Goal: Task Accomplishment & Management: Use online tool/utility

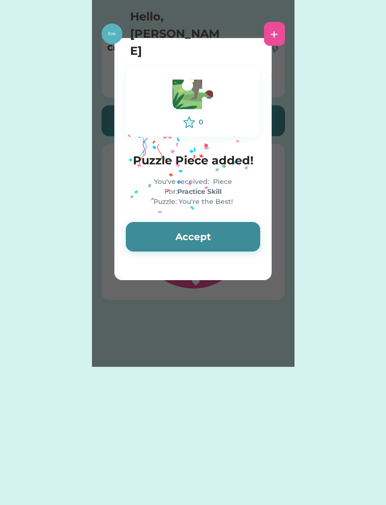
click at [237, 239] on button "Accept" at bounding box center [193, 237] width 134 height 30
click at [241, 235] on button "Accept" at bounding box center [193, 237] width 134 height 30
click at [239, 235] on button "Accept" at bounding box center [193, 237] width 134 height 30
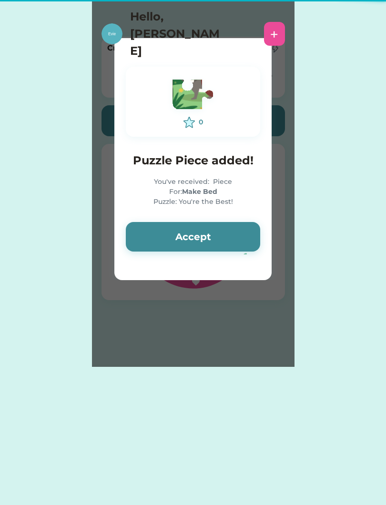
click at [235, 238] on button "Accept" at bounding box center [193, 237] width 134 height 30
click at [229, 236] on button "Accept" at bounding box center [193, 237] width 134 height 30
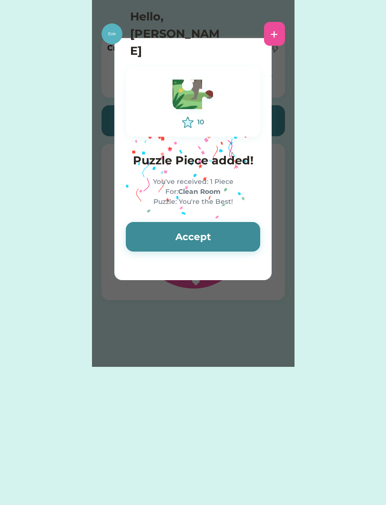
click at [230, 240] on button "Accept" at bounding box center [193, 237] width 134 height 30
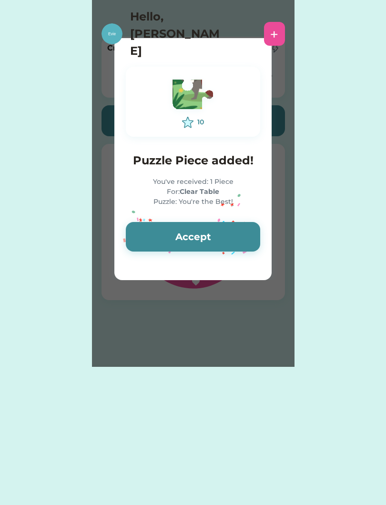
click at [231, 238] on button "Accept" at bounding box center [193, 237] width 134 height 30
click at [229, 239] on button "Accept" at bounding box center [193, 237] width 134 height 30
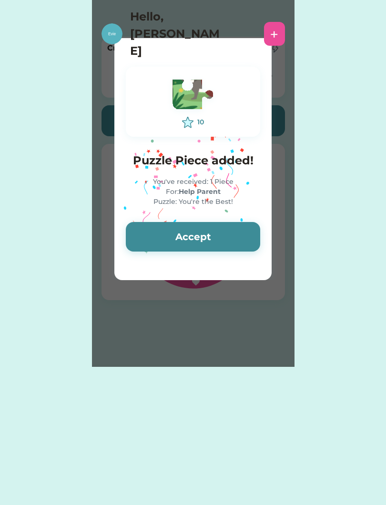
click at [238, 233] on button "Accept" at bounding box center [193, 237] width 134 height 30
click at [231, 239] on button "Accept" at bounding box center [193, 237] width 134 height 30
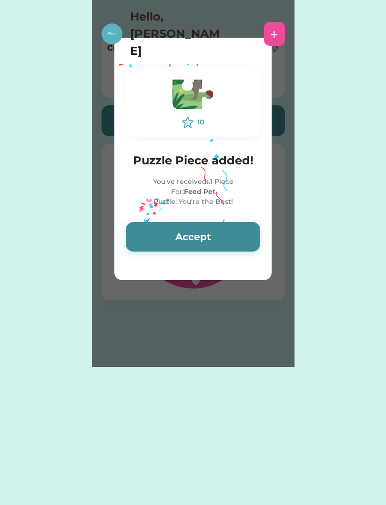
click at [232, 238] on button "Accept" at bounding box center [193, 237] width 134 height 30
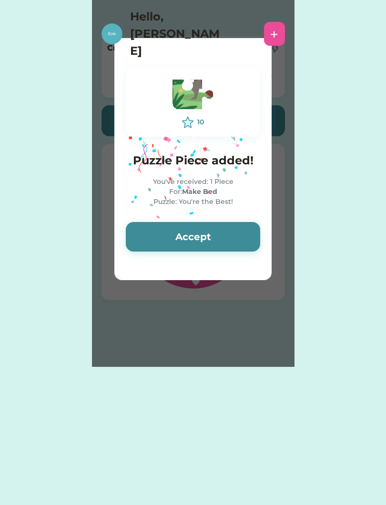
click at [230, 240] on button "Accept" at bounding box center [193, 237] width 134 height 30
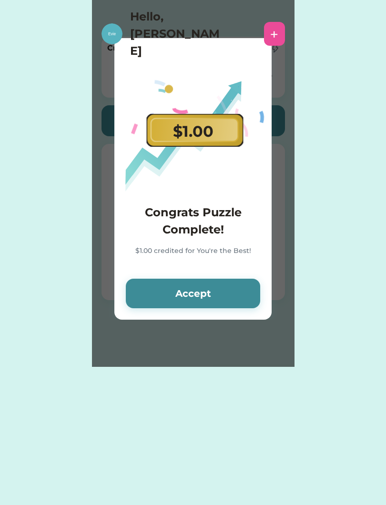
click at [235, 306] on button "Accept" at bounding box center [193, 294] width 134 height 30
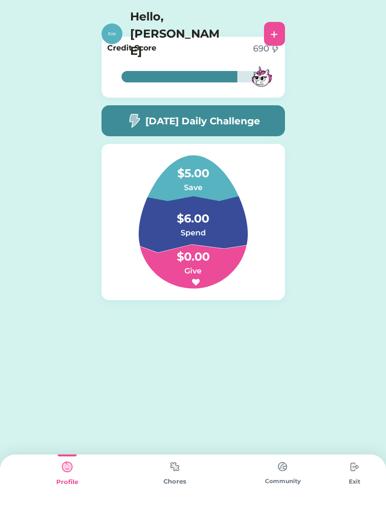
click at [184, 459] on img at bounding box center [174, 466] width 19 height 19
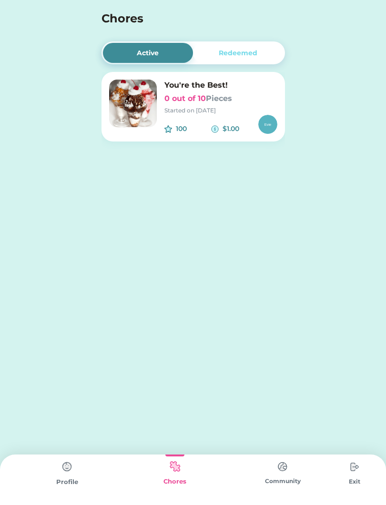
click at [216, 132] on img at bounding box center [215, 129] width 8 height 8
click at [0, 0] on div at bounding box center [0, 0] width 0 height 0
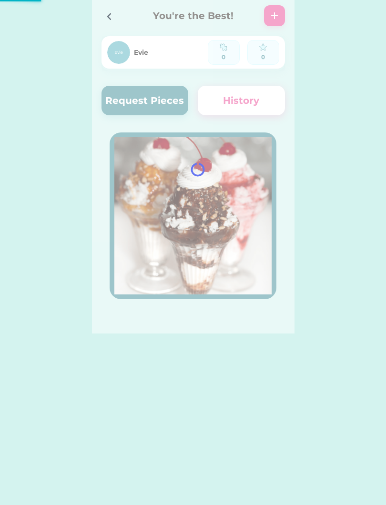
click at [172, 112] on div at bounding box center [193, 166] width 202 height 333
click at [167, 101] on div at bounding box center [193, 166] width 202 height 333
click at [158, 101] on div at bounding box center [193, 166] width 202 height 333
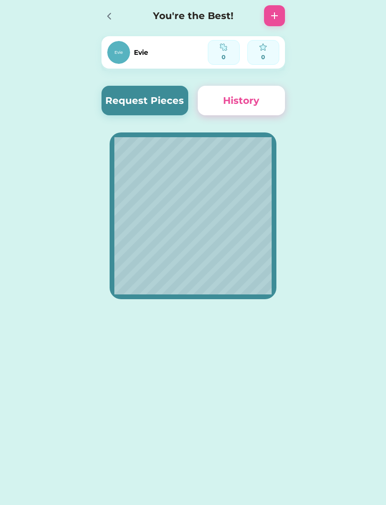
click at [152, 102] on button "Request Pieces" at bounding box center [144, 101] width 87 height 30
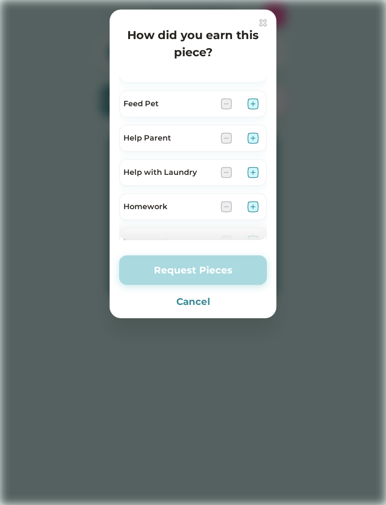
scroll to position [238, 0]
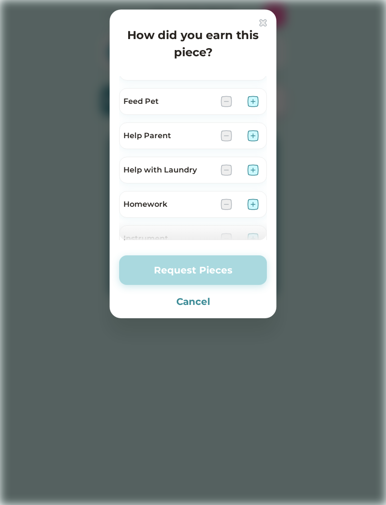
click at [255, 133] on img at bounding box center [252, 135] width 11 height 11
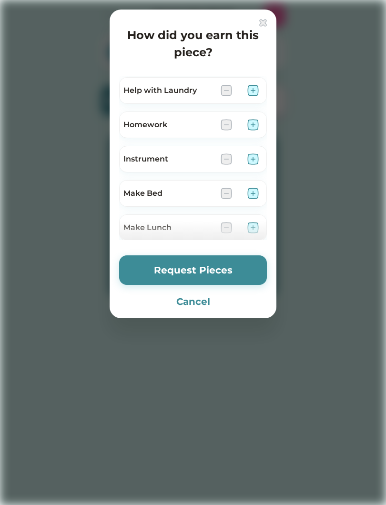
scroll to position [320, 0]
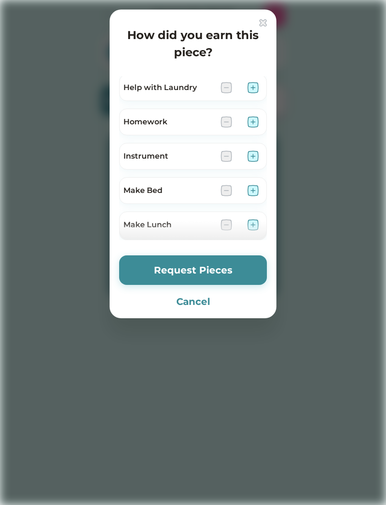
click at [266, 157] on div "Instrument" at bounding box center [193, 156] width 148 height 27
click at [252, 156] on img at bounding box center [252, 156] width 11 height 11
click at [258, 189] on img at bounding box center [252, 190] width 11 height 11
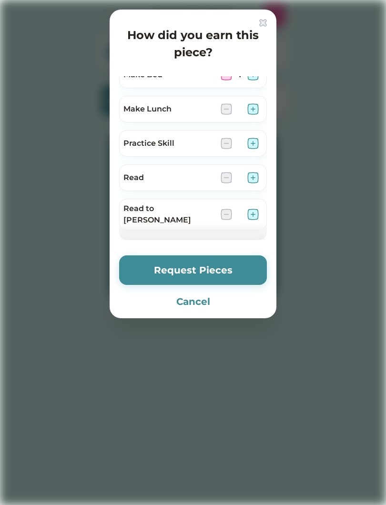
scroll to position [440, 0]
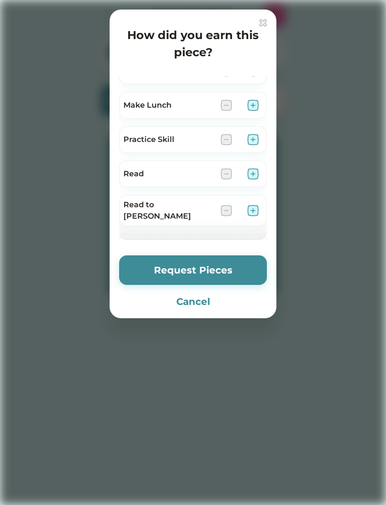
click at [258, 142] on img at bounding box center [252, 139] width 11 height 11
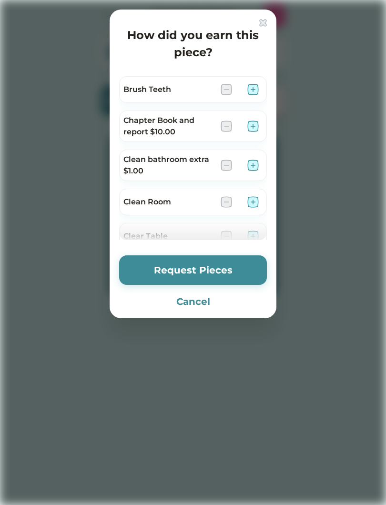
scroll to position [0, 0]
click at [240, 267] on button "Request Pieces" at bounding box center [193, 270] width 148 height 30
click at [231, 275] on button "Request Pieces" at bounding box center [193, 270] width 148 height 30
click at [232, 273] on button "Request Pieces" at bounding box center [193, 270] width 148 height 30
click at [240, 270] on button "Request Pieces" at bounding box center [193, 270] width 148 height 30
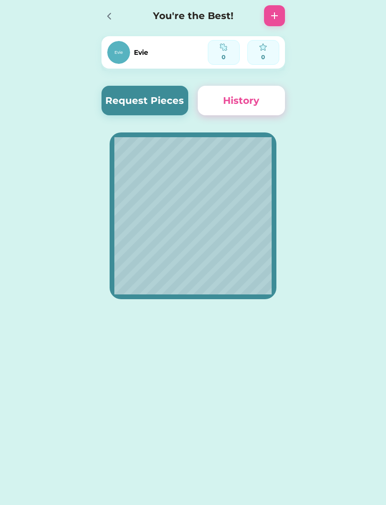
click at [256, 108] on button "History" at bounding box center [241, 101] width 87 height 30
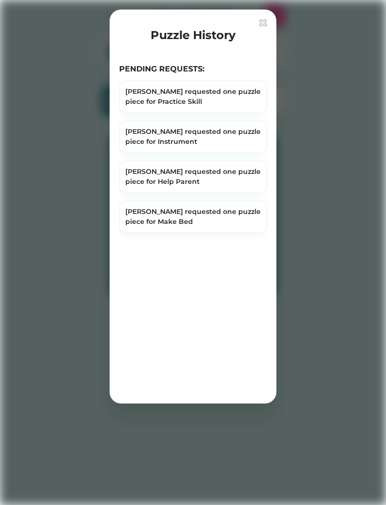
click at [261, 29] on div "Puzzle History" at bounding box center [193, 37] width 148 height 21
click at [264, 37] on div "Puzzle History" at bounding box center [193, 37] width 148 height 21
click at [269, 36] on div "Puzzle History PENDING REQUESTS: [PERSON_NAME] requested one puzzle piece for P…" at bounding box center [193, 207] width 167 height 394
click at [272, 28] on div "Puzzle History PENDING REQUESTS: [PERSON_NAME] requested one puzzle piece for P…" at bounding box center [193, 207] width 167 height 394
click at [260, 25] on img at bounding box center [263, 23] width 8 height 8
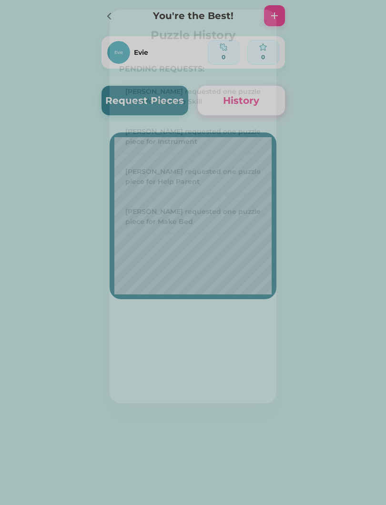
click at [265, 24] on div at bounding box center [274, 15] width 21 height 21
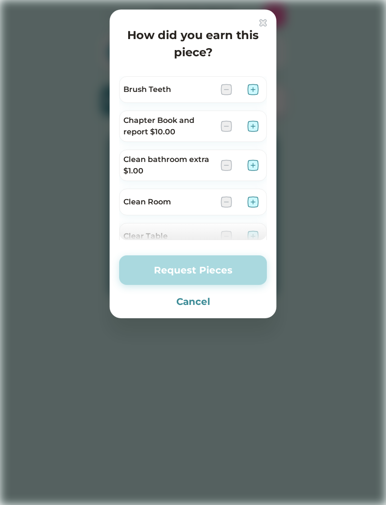
click at [262, 25] on img at bounding box center [263, 23] width 8 height 8
